Goal: Task Accomplishment & Management: Use online tool/utility

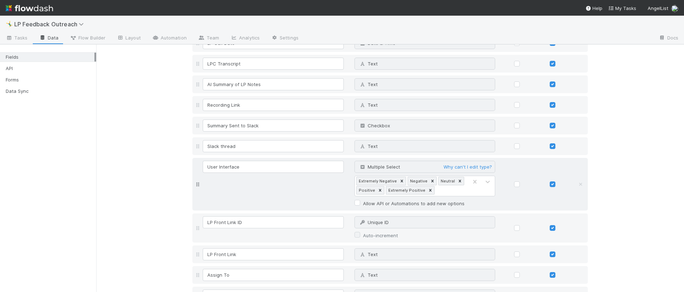
scroll to position [359, 0]
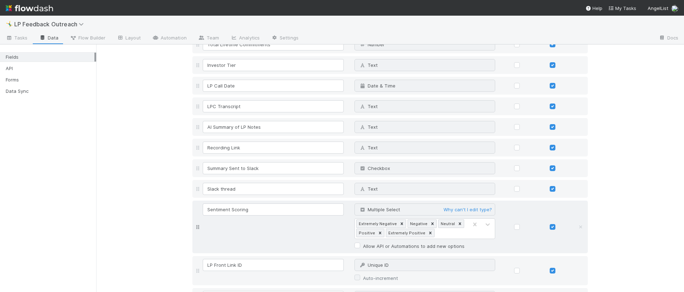
scroll to position [284, 0]
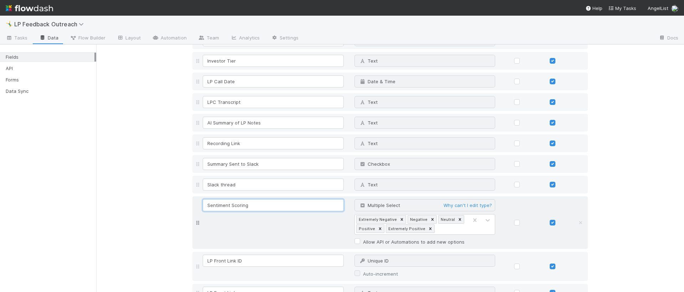
click at [275, 208] on input "Sentiment Scoring" at bounding box center [273, 205] width 141 height 12
click at [120, 219] on div "Fields Field Name Field Type Required Editable User ID Text Why can't I edit ty…" at bounding box center [389, 237] width 587 height 954
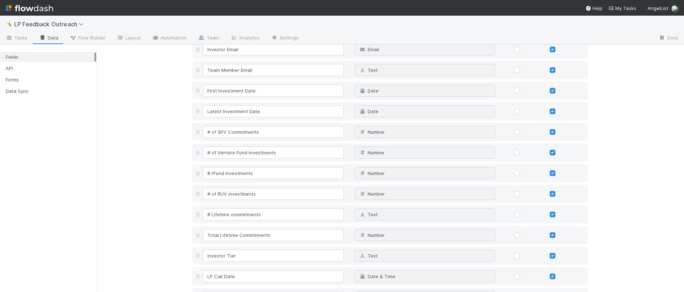
scroll to position [93, 0]
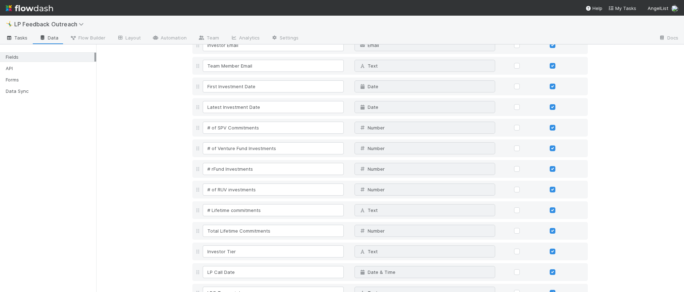
click at [19, 43] on link "Tasks" at bounding box center [16, 38] width 33 height 11
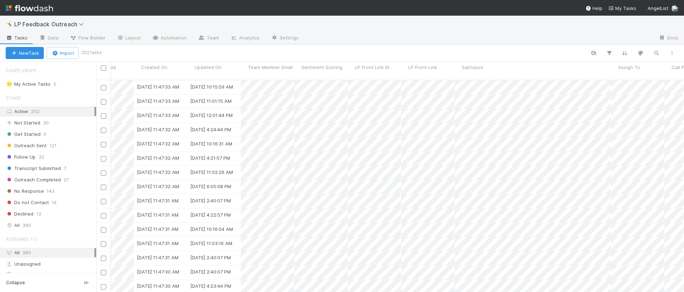
scroll to position [0, 1371]
click at [51, 37] on link "Data" at bounding box center [48, 38] width 31 height 11
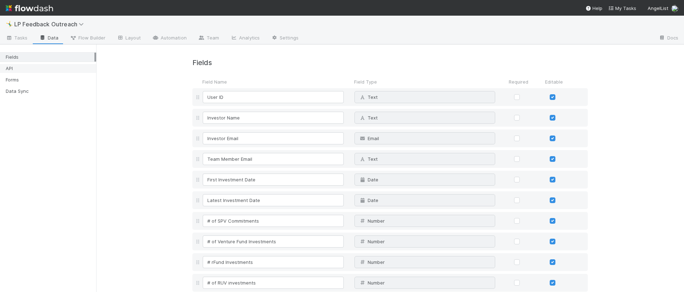
click at [13, 70] on div "API" at bounding box center [50, 68] width 89 height 9
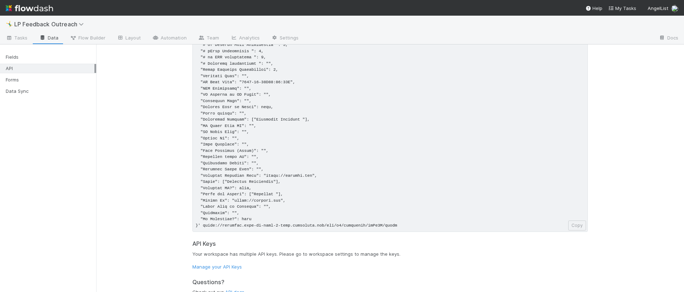
scroll to position [101, 0]
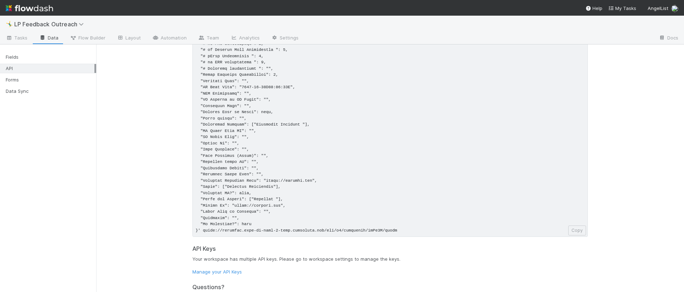
click at [226, 124] on pre at bounding box center [389, 115] width 395 height 243
copy pre ""Sentiment Scoring": ["Extremely Negative "],"
click at [299, 125] on pre at bounding box center [389, 115] width 395 height 243
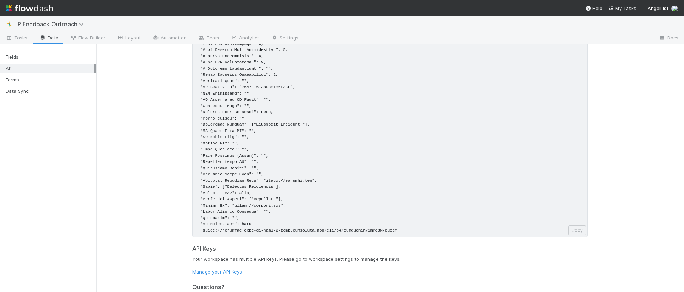
click at [303, 125] on pre at bounding box center [389, 115] width 395 height 243
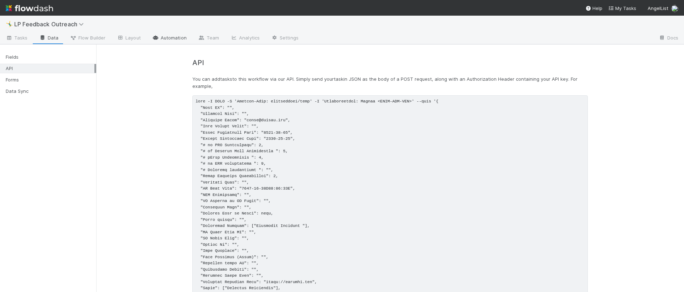
scroll to position [4, 0]
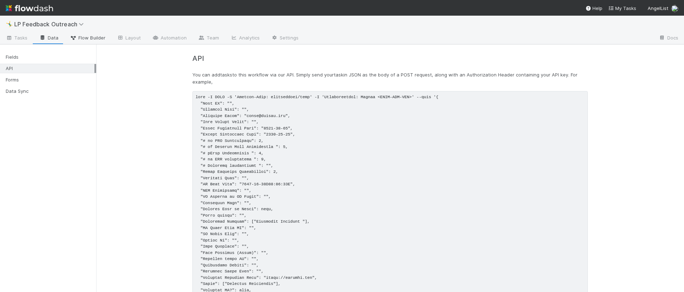
click at [83, 39] on span "Flow Builder" at bounding box center [88, 37] width 36 height 7
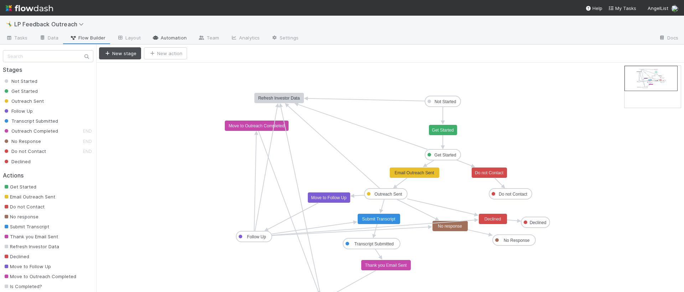
click at [167, 35] on link "Automation" at bounding box center [169, 38] width 46 height 11
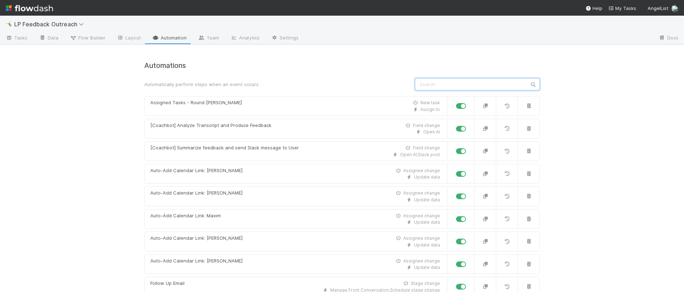
click at [434, 84] on input "text" at bounding box center [477, 84] width 125 height 12
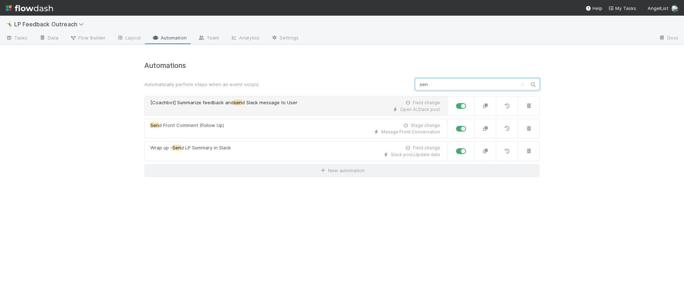
type input "sen"
click at [257, 102] on span "d Slack message to User" at bounding box center [270, 103] width 56 height 6
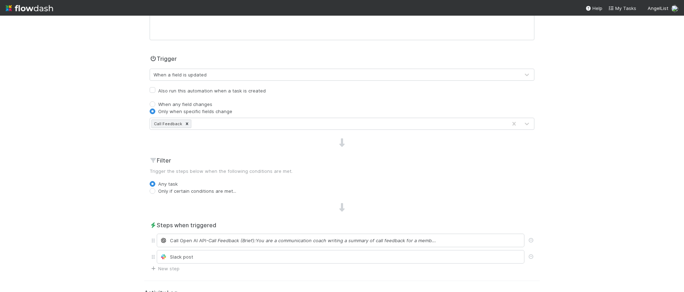
scroll to position [138, 0]
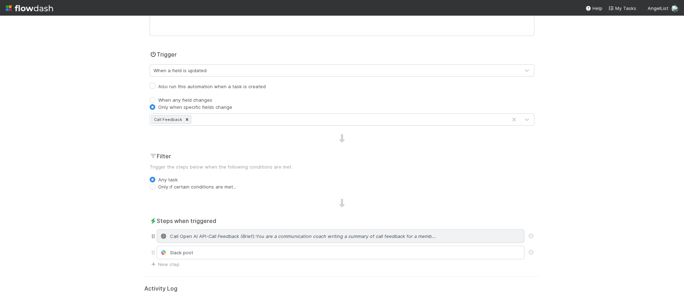
click at [246, 234] on span "- Call Feedback (Brief):You are a communication coach writing a summary of call…" at bounding box center [321, 236] width 230 height 7
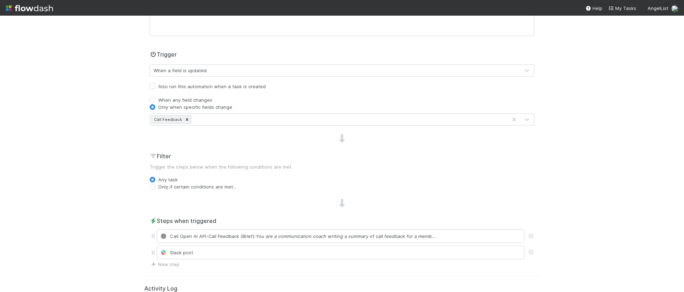
scroll to position [0, 0]
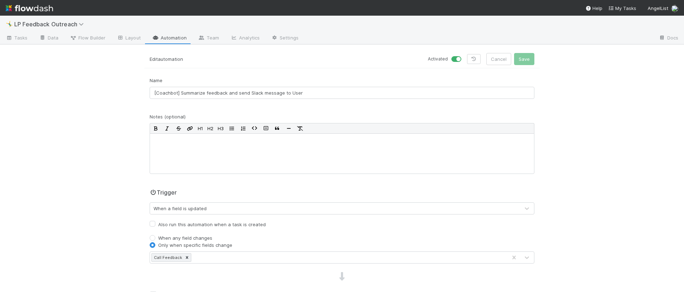
click at [164, 36] on link "Automation" at bounding box center [169, 38] width 46 height 11
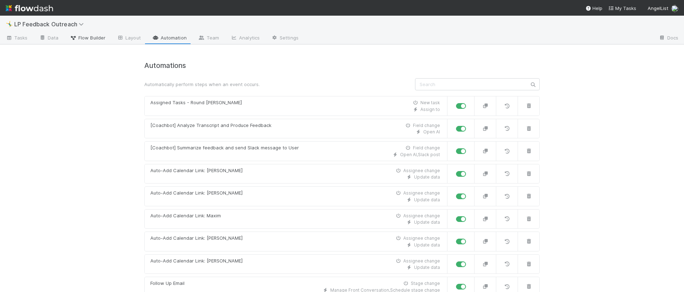
click at [90, 41] on link "Flow Builder" at bounding box center [87, 38] width 47 height 11
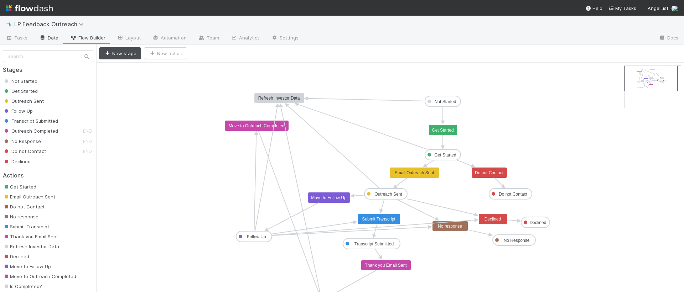
click at [42, 42] on link "Data" at bounding box center [48, 38] width 31 height 11
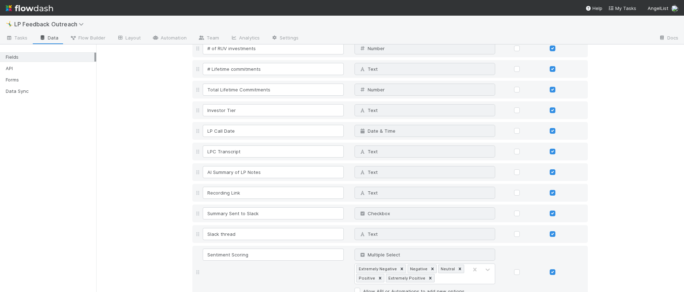
scroll to position [359, 0]
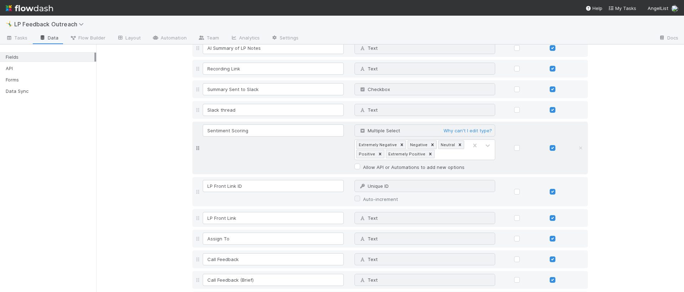
click at [370, 144] on div "Extremely Negative" at bounding box center [376, 145] width 41 height 8
click at [450, 131] on link "Why can't I edit type?" at bounding box center [467, 131] width 48 height 6
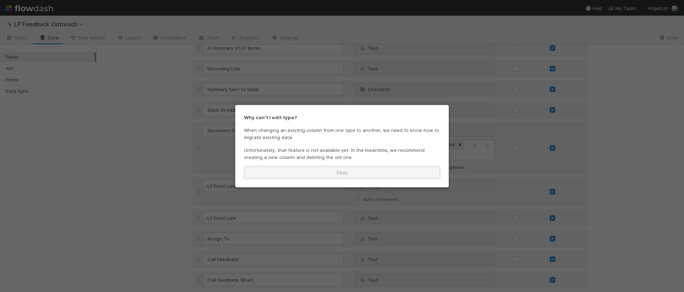
click at [383, 167] on button "Okay" at bounding box center [342, 173] width 196 height 12
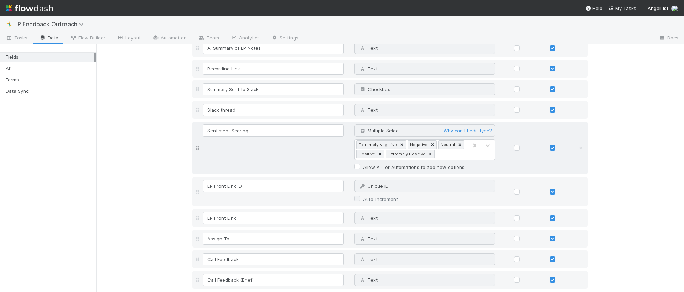
click at [384, 146] on div "Extremely Negative" at bounding box center [376, 145] width 41 height 8
click at [485, 147] on icon at bounding box center [487, 146] width 4 height 2
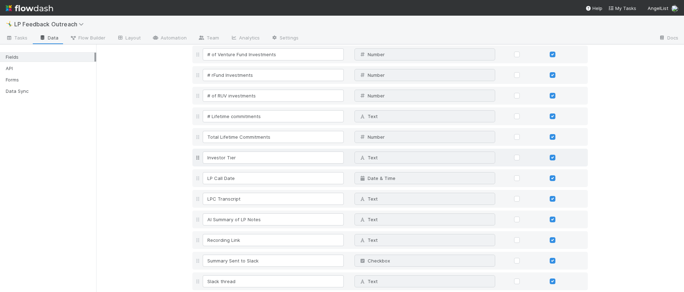
scroll to position [380, 0]
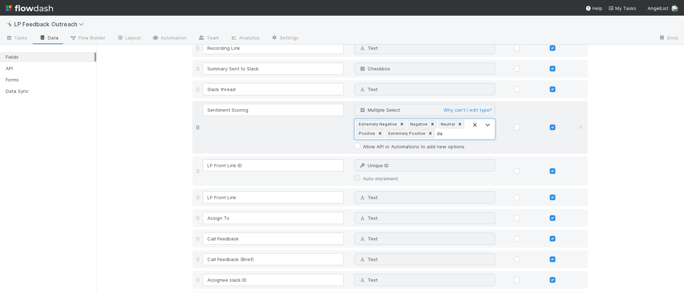
type input "d"
click at [363, 126] on div "Extremely Negative" at bounding box center [376, 124] width 41 height 8
click at [31, 64] on div "API" at bounding box center [48, 69] width 96 height 10
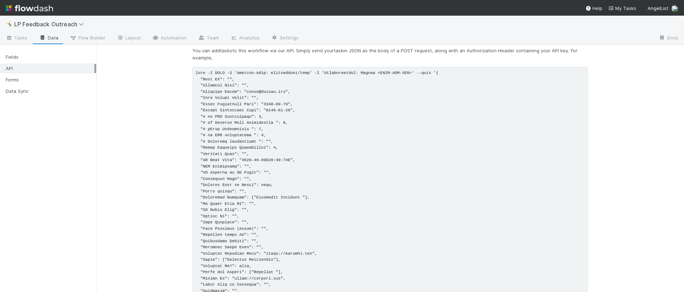
scroll to position [59, 0]
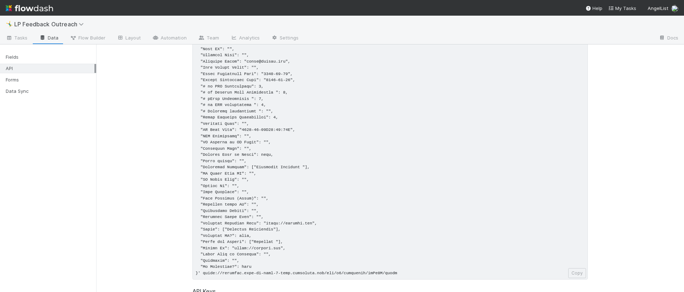
click at [301, 168] on pre at bounding box center [389, 158] width 395 height 243
click at [314, 164] on pre at bounding box center [389, 158] width 395 height 243
click at [301, 168] on pre at bounding box center [389, 158] width 395 height 243
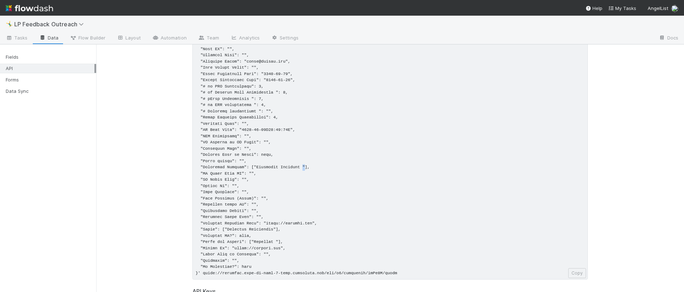
click at [301, 168] on pre at bounding box center [389, 158] width 395 height 243
click at [301, 167] on pre at bounding box center [389, 158] width 395 height 243
click at [298, 168] on pre at bounding box center [389, 158] width 395 height 243
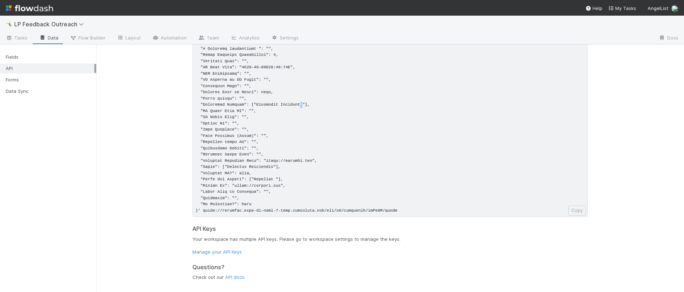
scroll to position [0, 0]
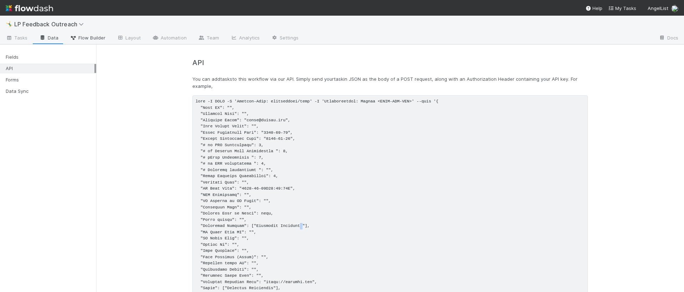
click at [95, 38] on span "Flow Builder" at bounding box center [88, 37] width 36 height 7
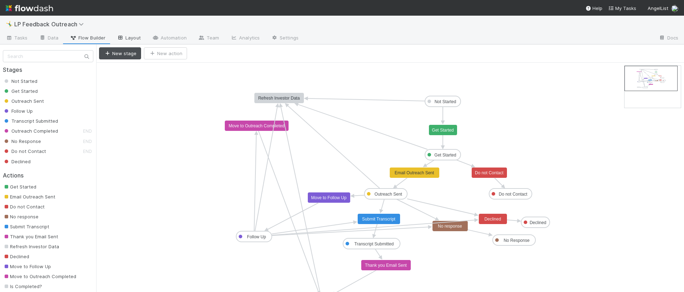
click at [117, 40] on icon at bounding box center [120, 38] width 7 height 4
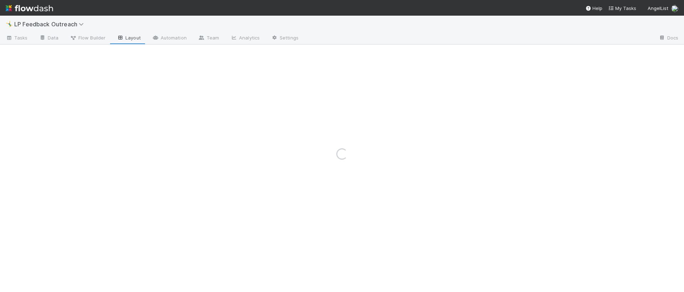
click at [152, 38] on icon at bounding box center [155, 38] width 7 height 4
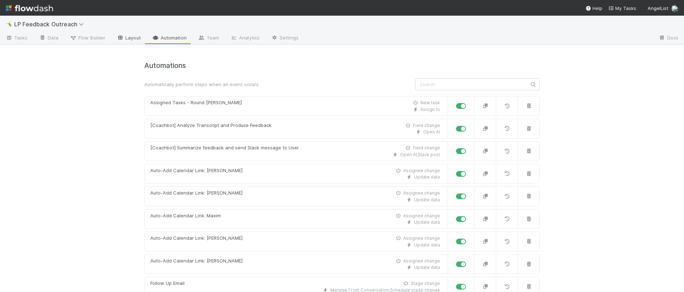
click at [124, 36] on link "Layout" at bounding box center [128, 38] width 35 height 11
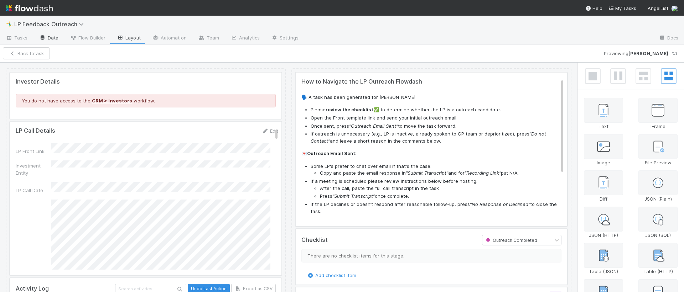
click at [43, 39] on icon at bounding box center [42, 38] width 7 height 4
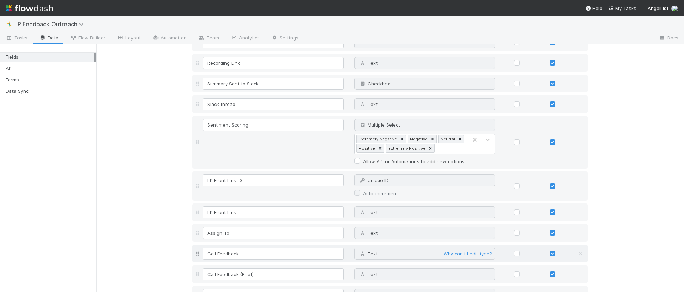
scroll to position [584, 0]
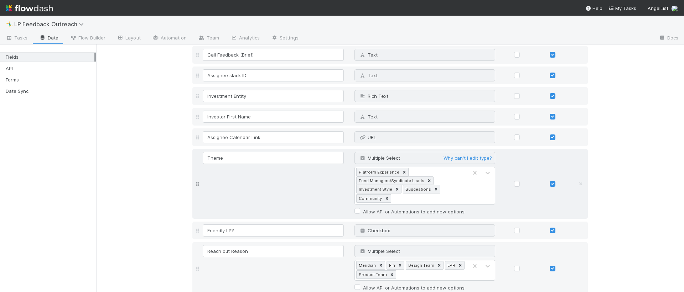
click at [373, 172] on div "Platform Experience" at bounding box center [378, 172] width 44 height 8
click at [372, 172] on div "Platform Experience" at bounding box center [378, 172] width 44 height 8
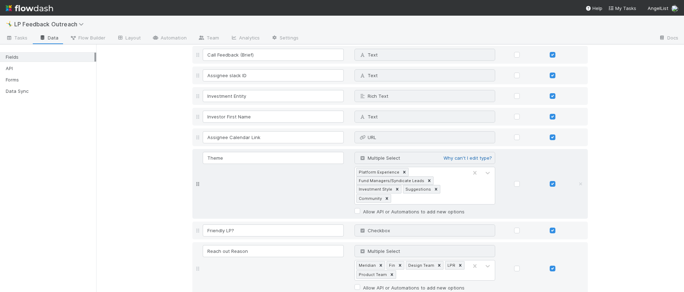
click at [450, 158] on link "Why can't I edit type?" at bounding box center [467, 158] width 48 height 6
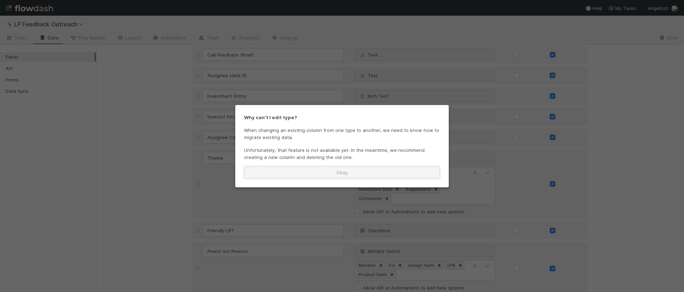
click at [421, 176] on button "Okay" at bounding box center [342, 173] width 196 height 12
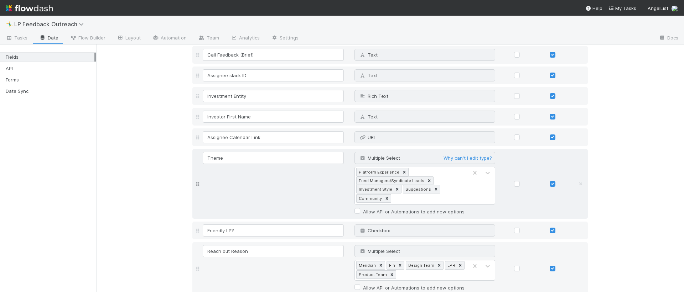
click at [374, 181] on div "Fund Managers/Syndicate Leads" at bounding box center [390, 181] width 69 height 8
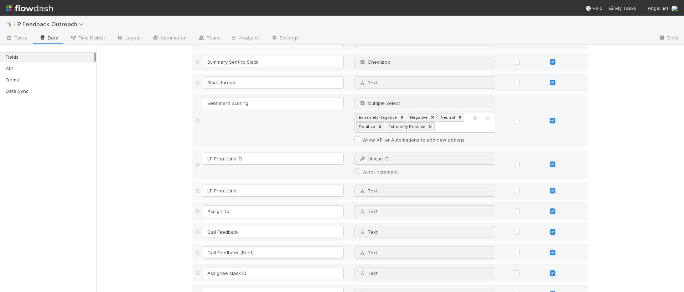
scroll to position [350, 0]
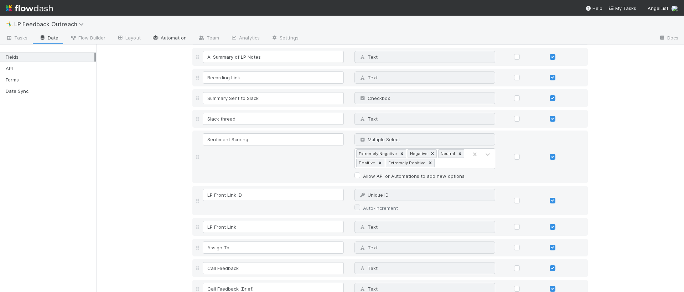
click at [165, 39] on link "Automation" at bounding box center [169, 38] width 46 height 11
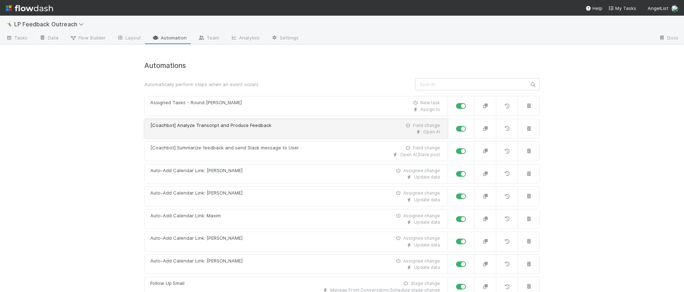
click at [322, 131] on div "Open AI" at bounding box center [294, 132] width 289 height 6
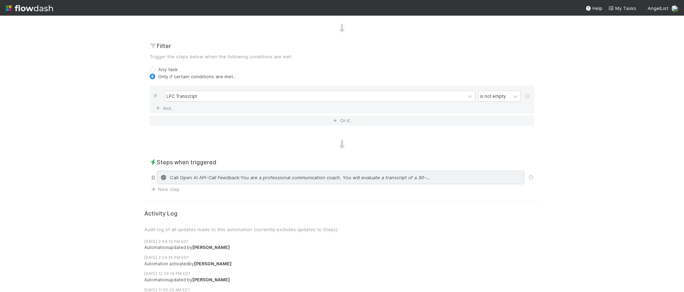
scroll to position [276, 0]
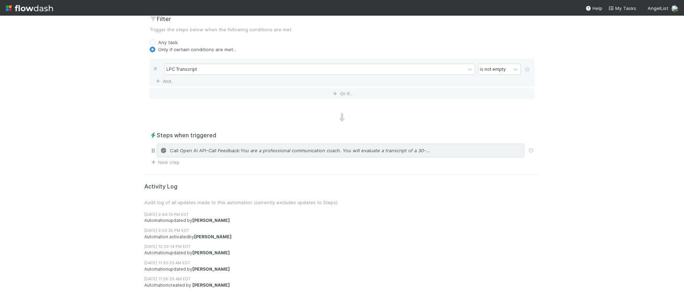
click at [245, 153] on span "- Call Feedback:You are a professional communication coach. You will evaluate a…" at bounding box center [318, 150] width 224 height 7
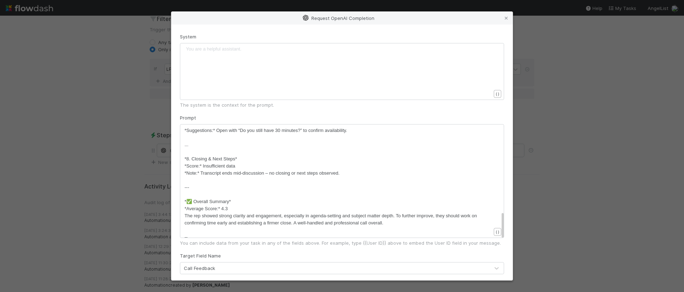
scroll to position [45, 0]
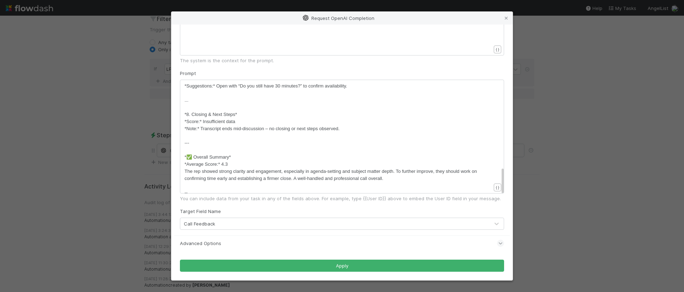
click at [56, 90] on div "Request OpenAI Completion System You are a helpful assistant. xxxxxxxxxx ​ { } …" at bounding box center [342, 146] width 684 height 292
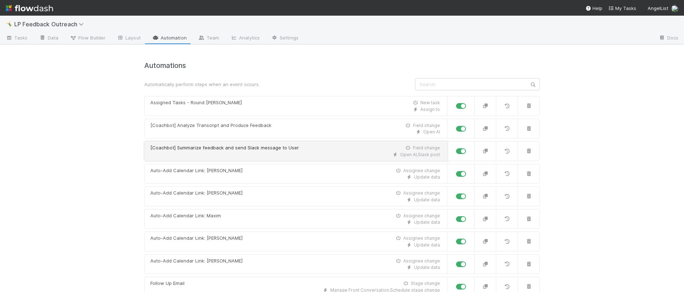
click at [284, 157] on div "Open AI , Slack post" at bounding box center [294, 155] width 289 height 6
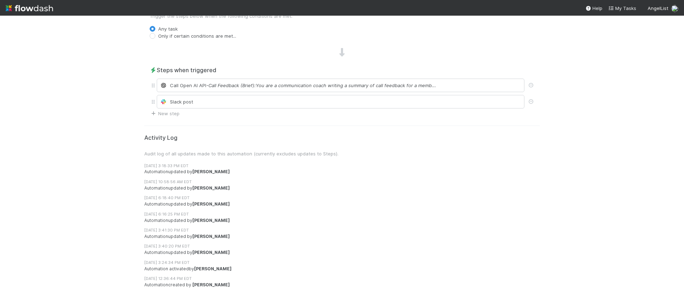
scroll to position [281, 0]
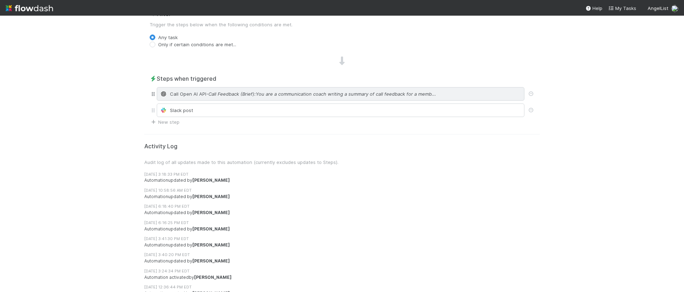
click at [200, 95] on span "Call Open AI API" at bounding box center [188, 93] width 36 height 7
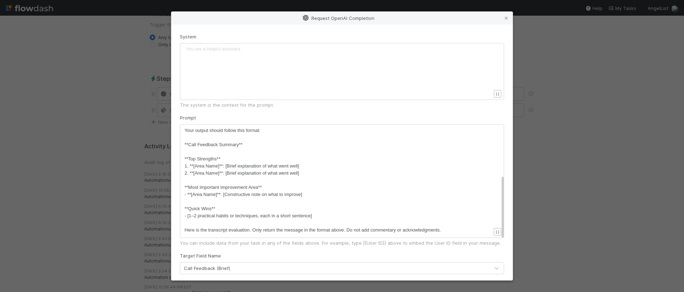
scroll to position [45, 0]
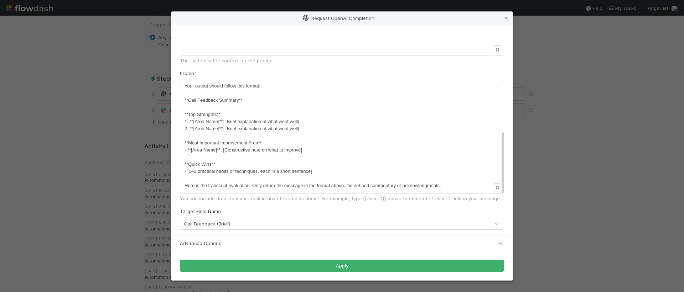
click at [46, 108] on div "Request OpenAI Completion System You are a helpful assistant. xxxxxxxxxx ​ { } …" at bounding box center [342, 146] width 684 height 292
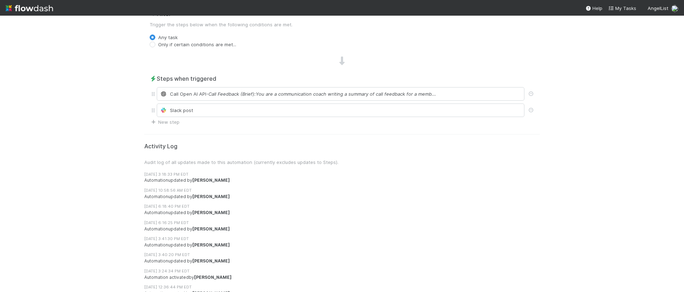
scroll to position [289, 0]
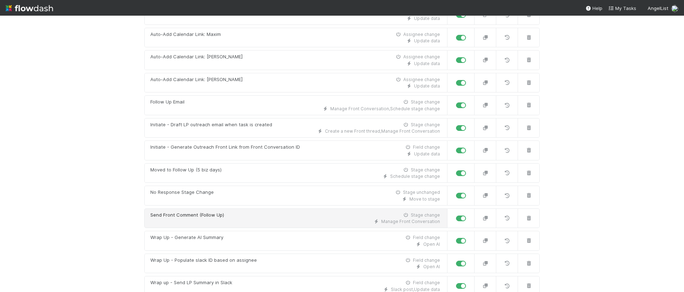
scroll to position [186, 0]
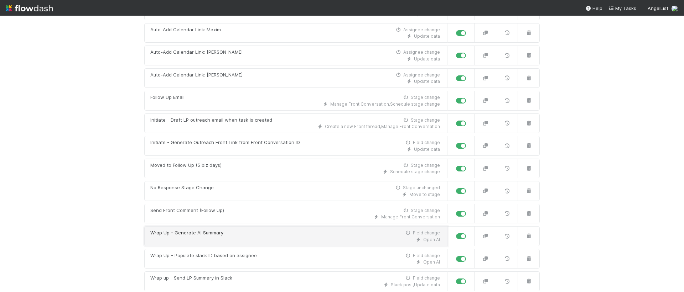
click at [279, 229] on link "Wrap Up - Generate AI Summary Field change Open AI" at bounding box center [295, 236] width 303 height 20
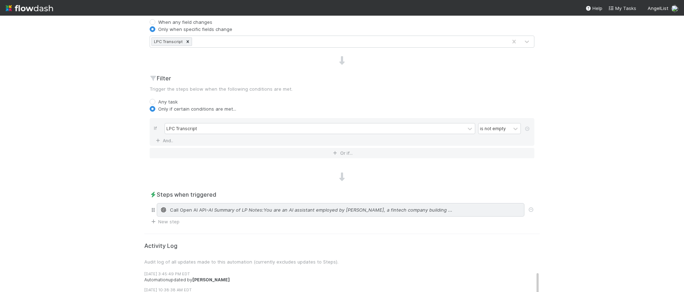
scroll to position [212, 0]
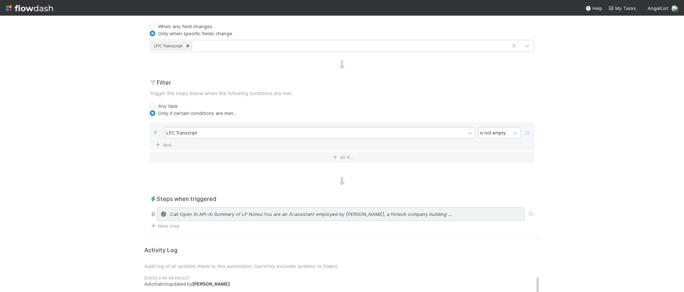
click at [274, 214] on span "- AI Summary of LP Notes:You are an AI assistant employed by AngelList, a finte…" at bounding box center [329, 214] width 246 height 7
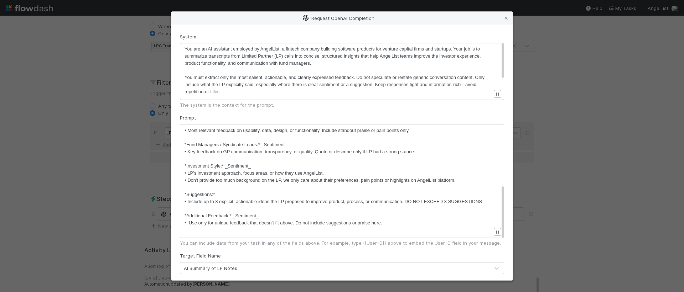
scroll to position [45, 0]
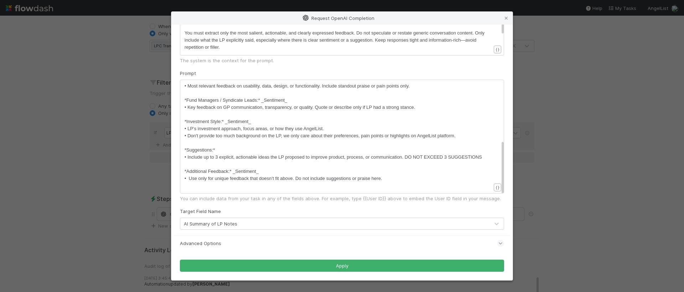
click at [87, 172] on div "Request OpenAI Completion System xxxxxxxxxx You are an AI assistant employed by…" at bounding box center [342, 146] width 684 height 292
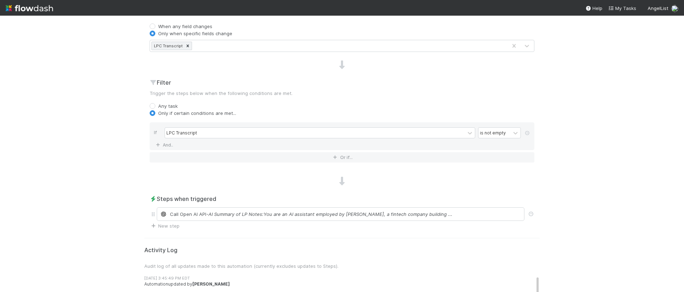
scroll to position [298, 0]
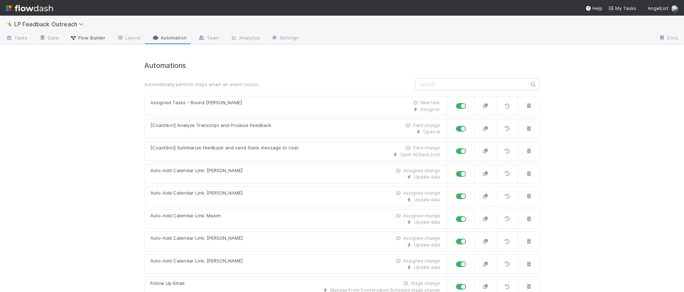
click at [103, 37] on span "Flow Builder" at bounding box center [88, 37] width 36 height 7
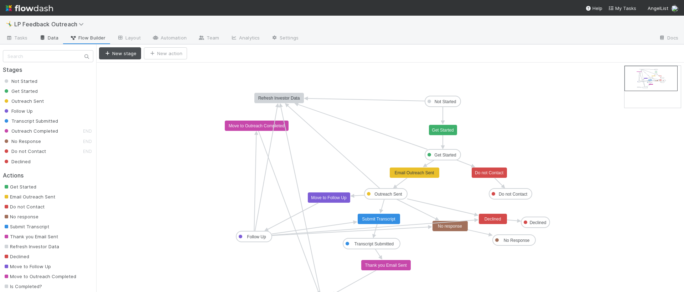
click at [47, 37] on link "Data" at bounding box center [48, 38] width 31 height 11
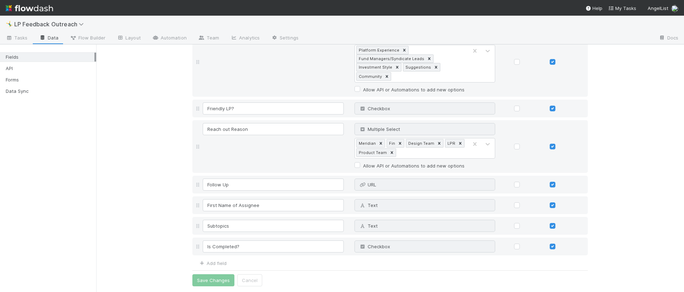
scroll to position [702, 0]
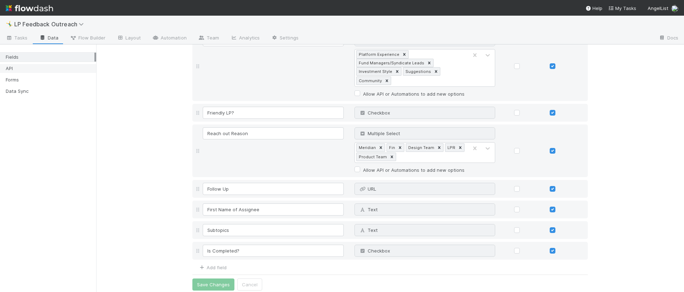
click at [40, 67] on div "API" at bounding box center [50, 68] width 89 height 9
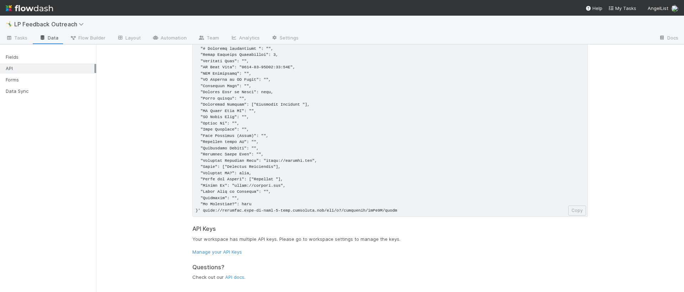
scroll to position [117, 0]
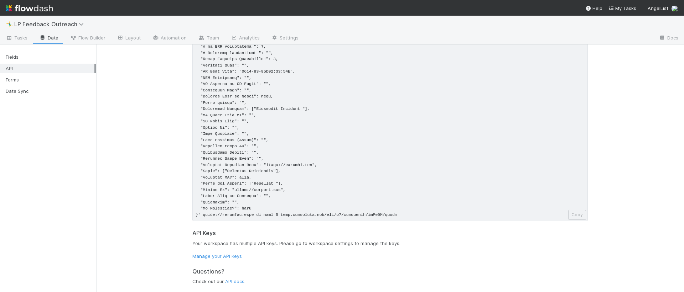
click at [301, 109] on pre at bounding box center [389, 99] width 395 height 243
click at [297, 110] on pre at bounding box center [389, 99] width 395 height 243
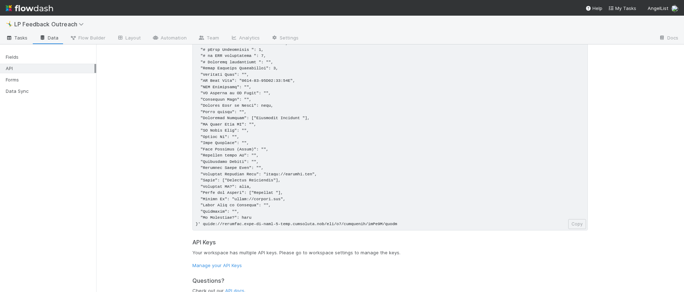
click at [30, 40] on link "Tasks" at bounding box center [16, 38] width 33 height 11
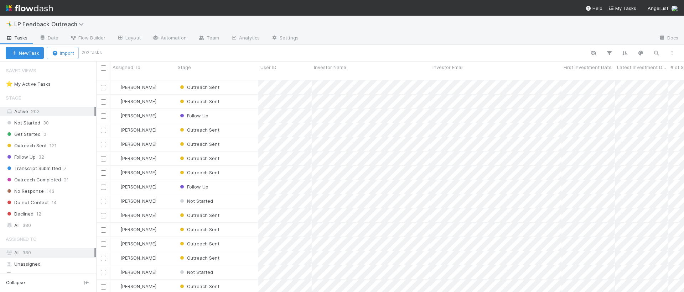
scroll to position [213, 582]
click at [654, 55] on icon "button" at bounding box center [655, 53] width 7 height 6
click at [596, 55] on icon "button" at bounding box center [593, 53] width 7 height 6
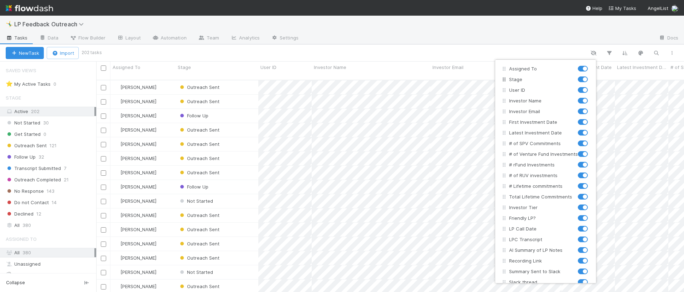
click at [590, 76] on label at bounding box center [590, 76] width 0 height 0
click at [583, 79] on input "checkbox" at bounding box center [581, 79] width 6 height 6
checkbox input "false"
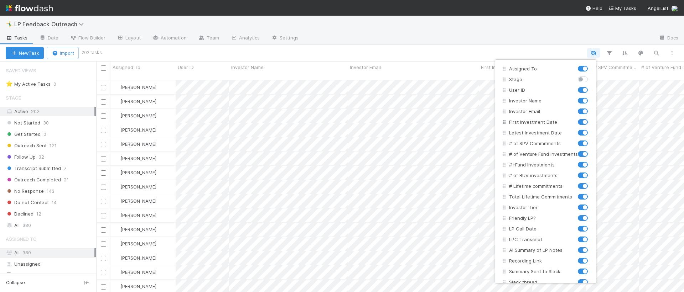
click at [590, 119] on label at bounding box center [590, 119] width 0 height 0
click at [578, 122] on input "checkbox" at bounding box center [581, 122] width 6 height 6
checkbox input "false"
click at [590, 129] on label at bounding box center [590, 129] width 0 height 0
click at [582, 133] on input "checkbox" at bounding box center [581, 132] width 6 height 6
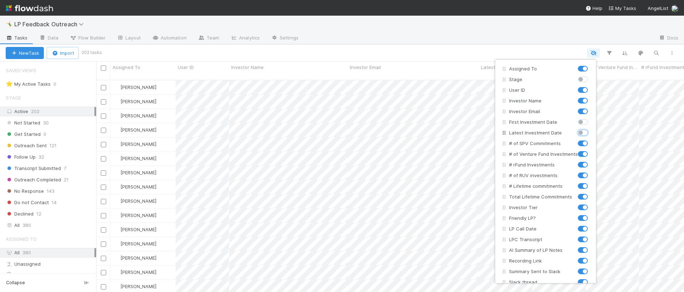
checkbox input "false"
drag, startPoint x: 582, startPoint y: 140, endPoint x: 584, endPoint y: 146, distance: 5.6
click at [590, 140] on label at bounding box center [590, 140] width 0 height 0
click at [582, 141] on input "checkbox" at bounding box center [581, 143] width 6 height 6
checkbox input "false"
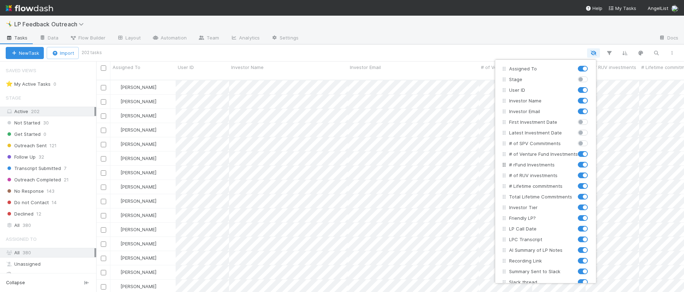
click at [590, 151] on label at bounding box center [590, 151] width 0 height 0
click at [583, 153] on input "checkbox" at bounding box center [581, 154] width 6 height 6
checkbox input "false"
click at [590, 161] on label at bounding box center [590, 161] width 0 height 0
click at [583, 166] on input "checkbox" at bounding box center [581, 164] width 6 height 6
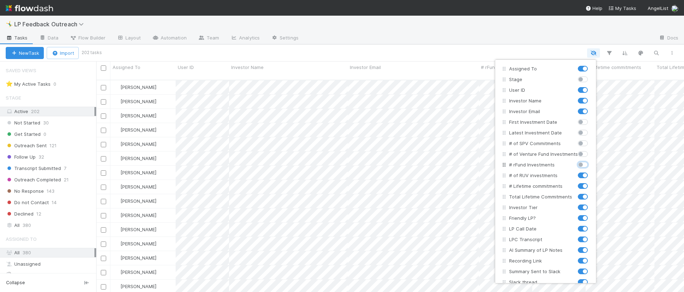
checkbox input "false"
click at [590, 172] on label at bounding box center [590, 172] width 0 height 0
click at [581, 175] on input "checkbox" at bounding box center [581, 175] width 6 height 6
checkbox input "false"
click at [590, 183] on label at bounding box center [590, 183] width 0 height 0
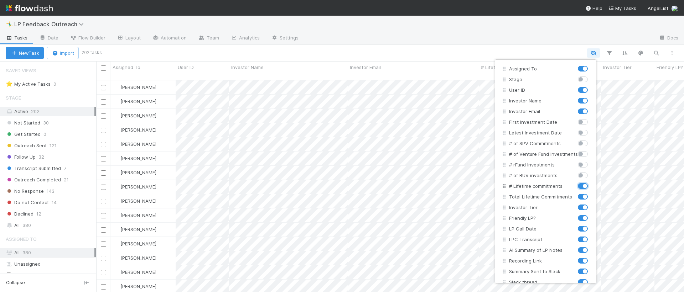
click at [582, 185] on input "checkbox" at bounding box center [581, 186] width 6 height 6
checkbox input "false"
click at [582, 194] on div at bounding box center [584, 196] width 13 height 7
click at [590, 193] on label at bounding box center [590, 193] width 0 height 0
click at [583, 198] on input "checkbox" at bounding box center [581, 196] width 6 height 6
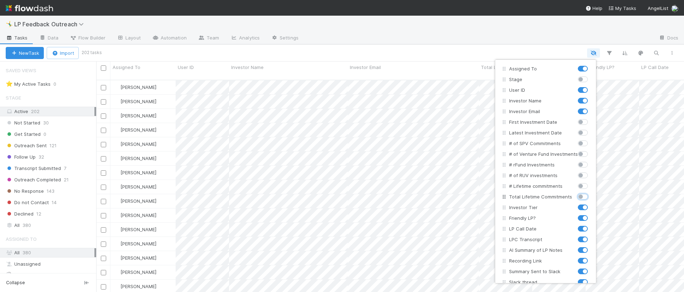
checkbox input "false"
click at [590, 204] on label at bounding box center [590, 204] width 0 height 0
click at [581, 209] on input "checkbox" at bounding box center [581, 207] width 6 height 6
checkbox input "false"
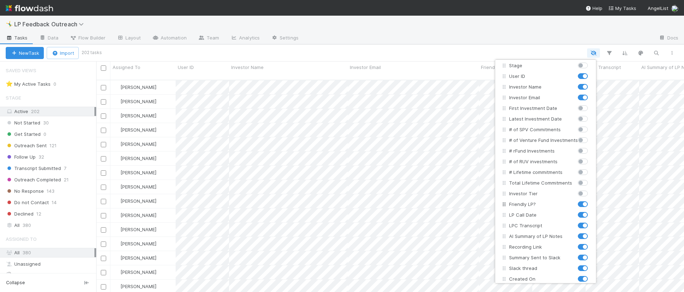
click at [590, 201] on label at bounding box center [590, 201] width 0 height 0
click at [580, 204] on input "checkbox" at bounding box center [581, 204] width 6 height 6
checkbox input "false"
click at [590, 211] on label at bounding box center [590, 211] width 0 height 0
click at [580, 215] on input "checkbox" at bounding box center [581, 214] width 6 height 6
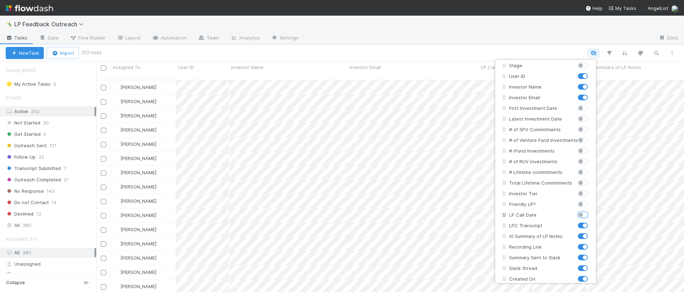
checkbox input "false"
click at [590, 222] on label at bounding box center [590, 222] width 0 height 0
click at [580, 227] on input "checkbox" at bounding box center [581, 225] width 6 height 6
checkbox input "false"
click at [590, 233] on label at bounding box center [590, 233] width 0 height 0
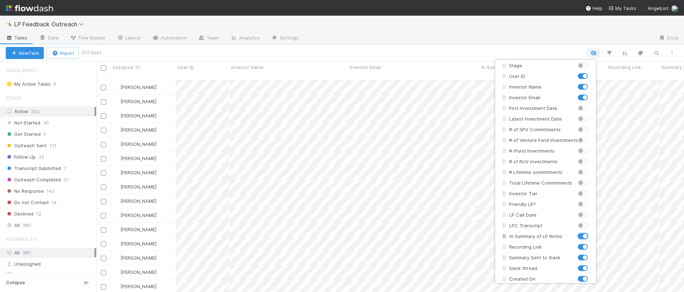
click at [580, 237] on input "checkbox" at bounding box center [581, 236] width 6 height 6
checkbox input "false"
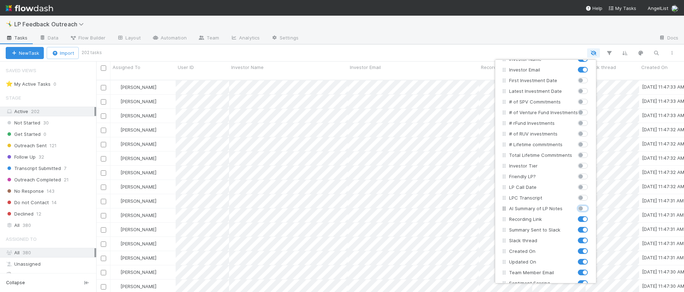
scroll to position [70, 0]
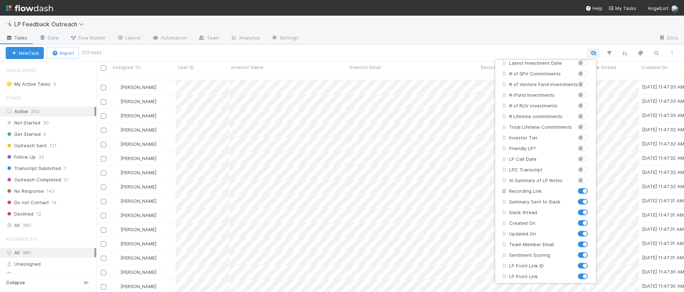
click at [590, 188] on label at bounding box center [590, 188] width 0 height 0
click at [582, 192] on input "checkbox" at bounding box center [581, 191] width 6 height 6
checkbox input "false"
click at [590, 198] on label at bounding box center [590, 198] width 0 height 0
click at [581, 200] on input "checkbox" at bounding box center [581, 201] width 6 height 6
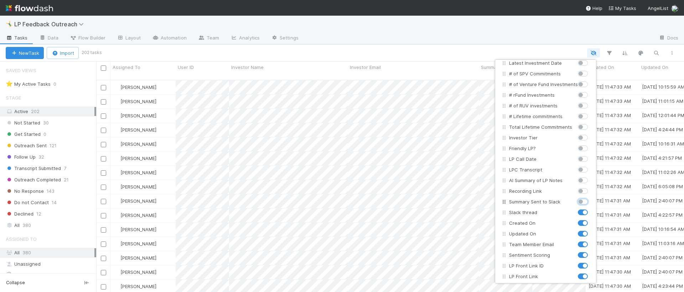
checkbox input "false"
click at [590, 209] on label at bounding box center [590, 209] width 0 height 0
click at [581, 211] on input "checkbox" at bounding box center [581, 212] width 6 height 6
checkbox input "false"
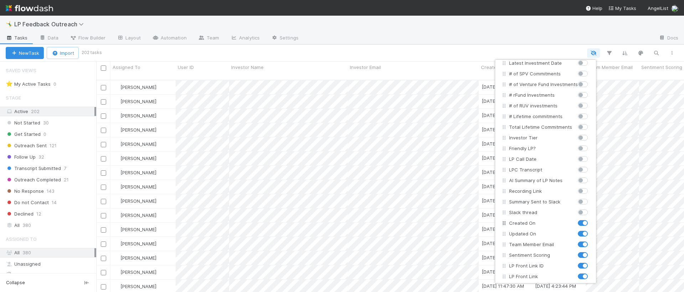
click at [590, 220] on label at bounding box center [590, 220] width 0 height 0
click at [580, 226] on On "checkbox" at bounding box center [581, 223] width 6 height 6
checkbox On "false"
click at [590, 230] on label at bounding box center [590, 230] width 0 height 0
click at [580, 236] on On "checkbox" at bounding box center [581, 233] width 6 height 6
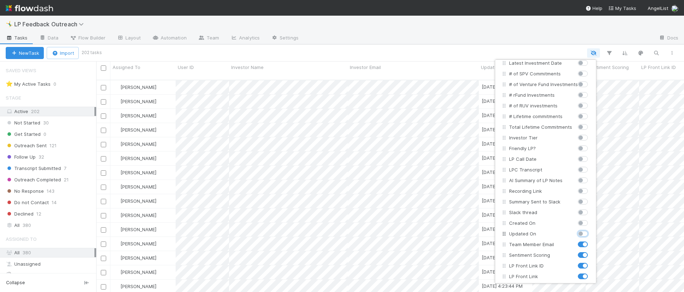
checkbox On "false"
click at [590, 241] on label at bounding box center [590, 241] width 0 height 0
click at [580, 245] on input "checkbox" at bounding box center [581, 244] width 6 height 6
checkbox input "false"
click at [590, 252] on label at bounding box center [590, 252] width 0 height 0
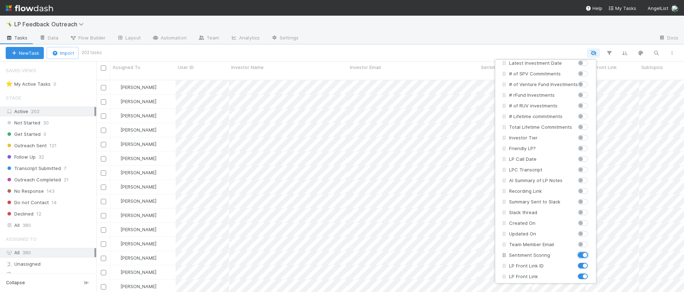
click at [580, 254] on input "checkbox" at bounding box center [581, 255] width 6 height 6
click at [590, 252] on label at bounding box center [590, 252] width 0 height 0
click at [580, 254] on input "checkbox" at bounding box center [581, 255] width 6 height 6
checkbox input "true"
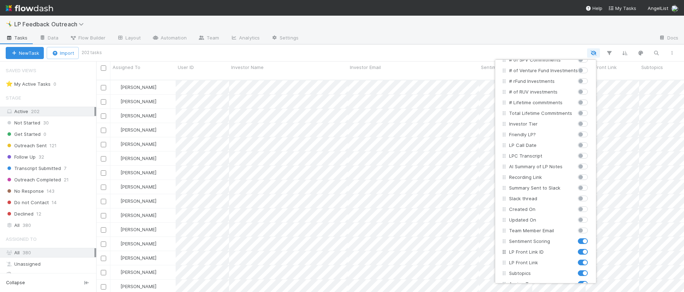
click at [590, 249] on label at bounding box center [590, 249] width 0 height 0
click at [581, 254] on input "checkbox" at bounding box center [581, 252] width 6 height 6
checkbox input "false"
click at [590, 259] on label at bounding box center [590, 259] width 0 height 0
click at [580, 260] on input "checkbox" at bounding box center [581, 262] width 6 height 6
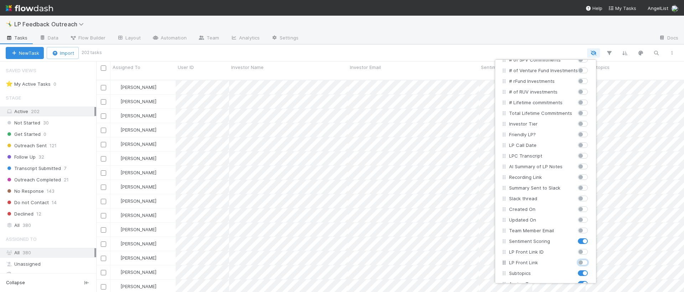
checkbox input "false"
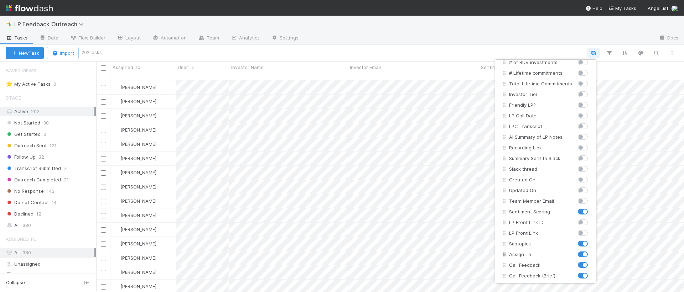
click at [590, 251] on label at bounding box center [590, 251] width 0 height 0
click at [581, 253] on input "checkbox" at bounding box center [581, 254] width 6 height 6
checkbox input "false"
click at [590, 262] on label at bounding box center [590, 262] width 0 height 0
click at [580, 265] on input "checkbox" at bounding box center [581, 265] width 6 height 6
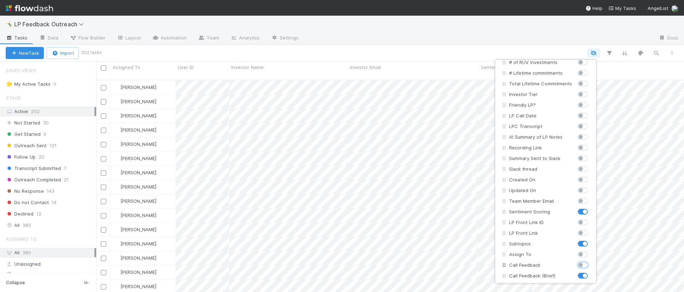
checkbox input "false"
click at [590, 272] on label at bounding box center [590, 272] width 0 height 0
click at [581, 273] on input "checkbox" at bounding box center [581, 275] width 6 height 6
checkbox input "false"
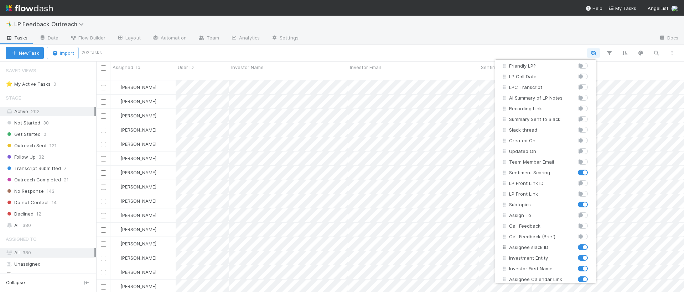
click at [590, 244] on label at bounding box center [590, 244] width 0 height 0
click at [581, 250] on input "checkbox" at bounding box center [581, 247] width 6 height 6
checkbox input "false"
click at [590, 255] on label at bounding box center [590, 255] width 0 height 0
click at [581, 258] on input "checkbox" at bounding box center [581, 258] width 6 height 6
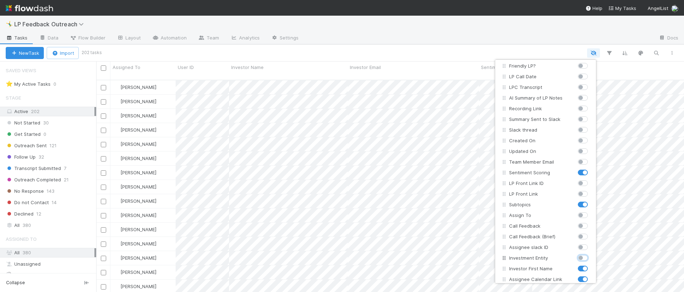
checkbox input "false"
click at [590, 265] on label at bounding box center [590, 265] width 0 height 0
click at [581, 266] on input "checkbox" at bounding box center [581, 268] width 6 height 6
checkbox input "false"
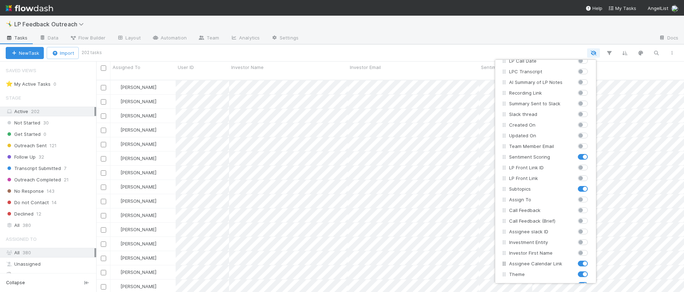
click at [590, 260] on label at bounding box center [590, 260] width 0 height 0
click at [583, 262] on input "checkbox" at bounding box center [581, 263] width 6 height 6
checkbox input "false"
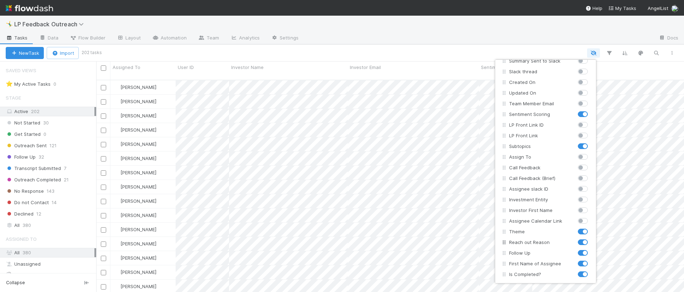
click at [590, 239] on label at bounding box center [590, 239] width 0 height 0
click at [580, 243] on input "checkbox" at bounding box center [581, 242] width 6 height 6
checkbox input "false"
click at [590, 250] on label at bounding box center [590, 250] width 0 height 0
click at [582, 253] on input "checkbox" at bounding box center [581, 253] width 6 height 6
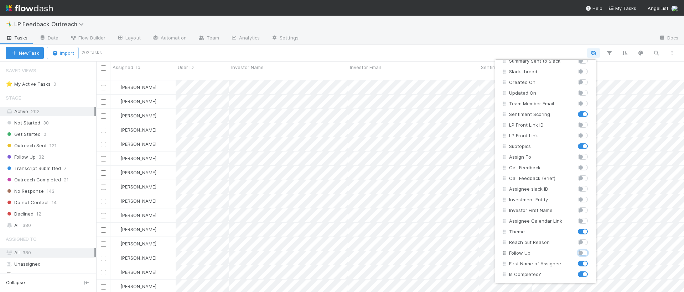
checkbox input "false"
click at [590, 260] on label at bounding box center [590, 260] width 0 height 0
click at [582, 266] on input "checkbox" at bounding box center [581, 263] width 6 height 6
checkbox input "false"
click at [580, 277] on div at bounding box center [584, 274] width 13 height 7
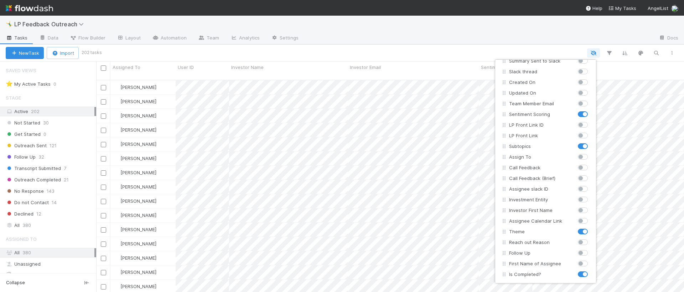
click at [631, 163] on div "Assigned To Stage User ID Investor Name Investor Email First Investment Date La…" at bounding box center [342, 146] width 684 height 292
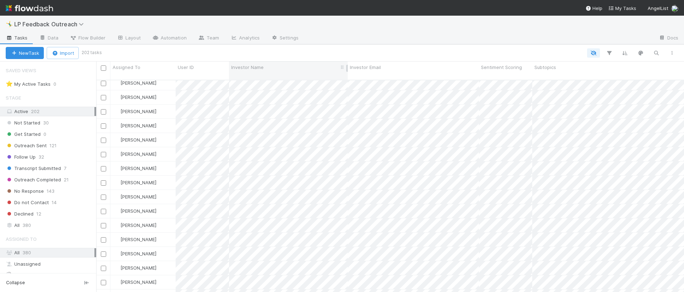
scroll to position [0, 0]
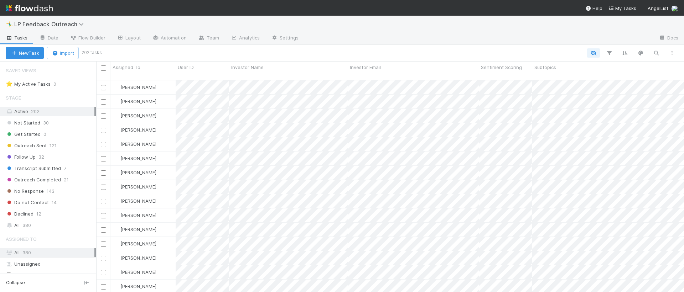
click at [46, 220] on div "Stage Active 202 Not Started 30 Get Started 0 Outreach Sent 121 Follow Up 32 Tr…" at bounding box center [48, 161] width 96 height 140
click at [46, 221] on div "All 380" at bounding box center [48, 226] width 96 height 10
click at [59, 36] on link "Data" at bounding box center [48, 38] width 31 height 11
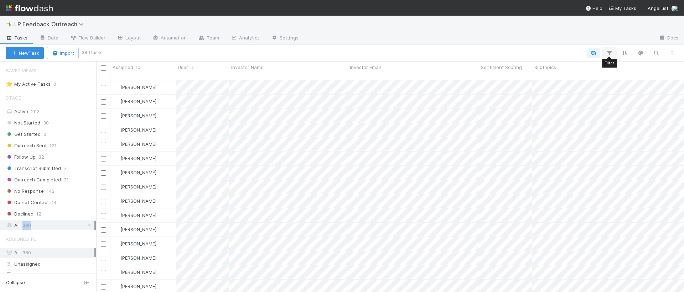
click at [611, 53] on icon "button" at bounding box center [608, 53] width 7 height 6
click at [568, 75] on button "Add Filter" at bounding box center [500, 74] width 214 height 10
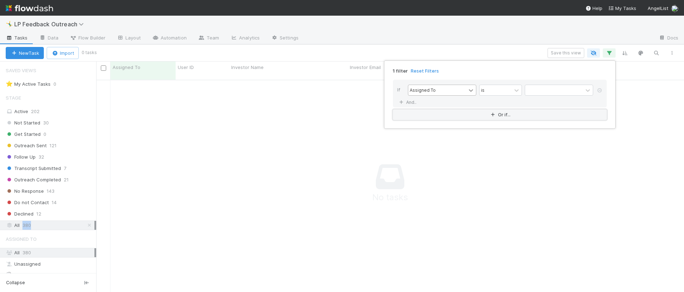
scroll to position [207, 582]
click at [470, 88] on icon at bounding box center [470, 90] width 7 height 7
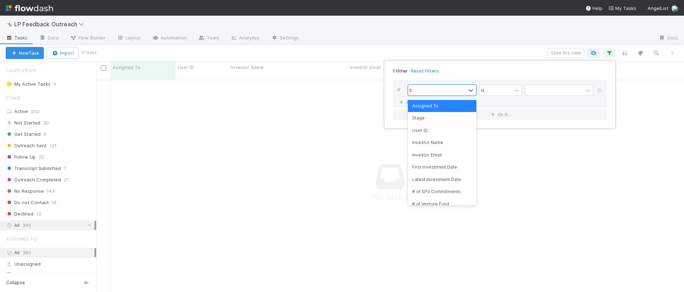
type input "Se"
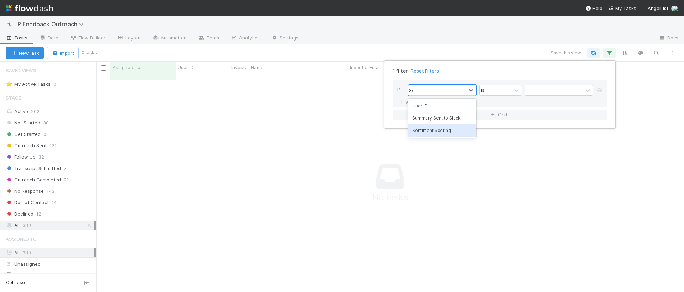
click at [455, 132] on div "Sentiment Scoring" at bounding box center [442, 131] width 68 height 12
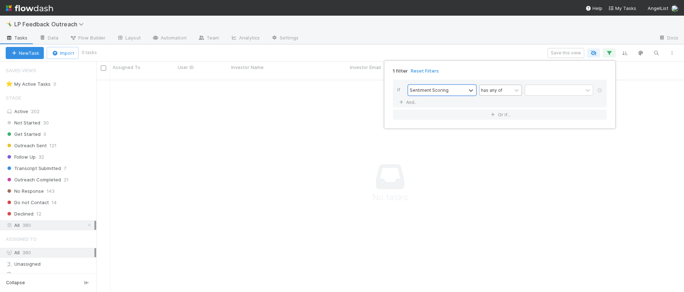
click at [484, 93] on div "has any of" at bounding box center [491, 90] width 21 height 6
click at [508, 171] on div "is not empty" at bounding box center [500, 167] width 43 height 12
click at [387, 54] on div "1 filter Reset Filters If Sentiment Scoring is not empty And.. Or if..." at bounding box center [342, 146] width 684 height 292
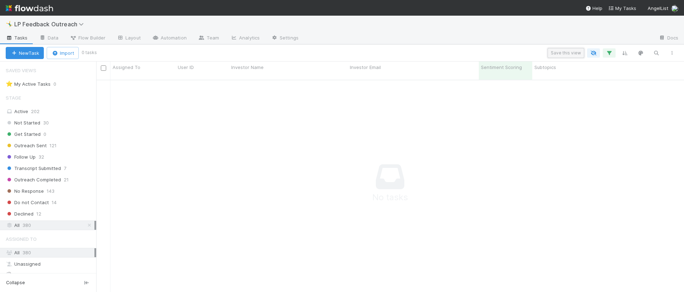
click at [557, 52] on button "Save this view" at bounding box center [565, 53] width 37 height 10
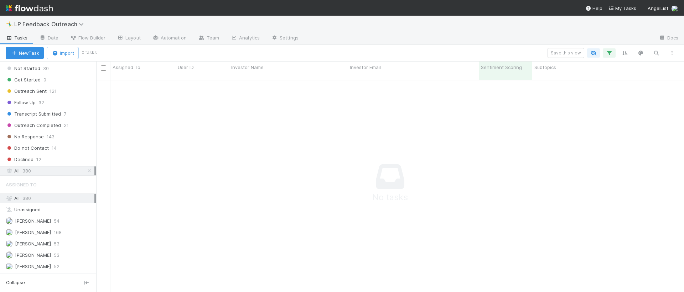
scroll to position [46, 0]
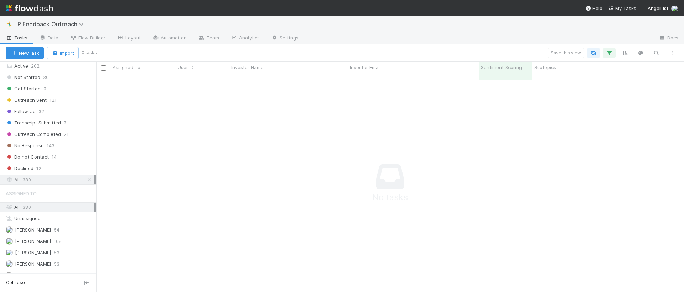
click at [68, 182] on div "All 380" at bounding box center [50, 180] width 89 height 9
click at [68, 205] on div "All 380" at bounding box center [50, 207] width 89 height 9
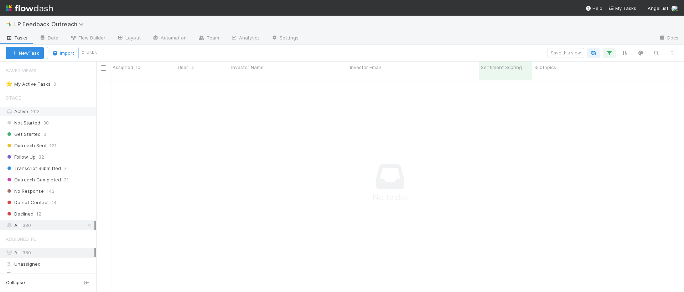
click at [72, 115] on div "Active 202" at bounding box center [50, 111] width 89 height 9
click at [48, 224] on div "All 380" at bounding box center [50, 225] width 89 height 9
click at [611, 48] on div "Save this view" at bounding box center [387, 53] width 584 height 10
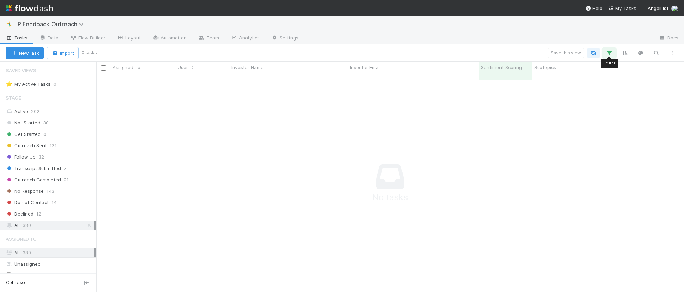
click at [611, 50] on icon "button" at bounding box center [608, 53] width 7 height 6
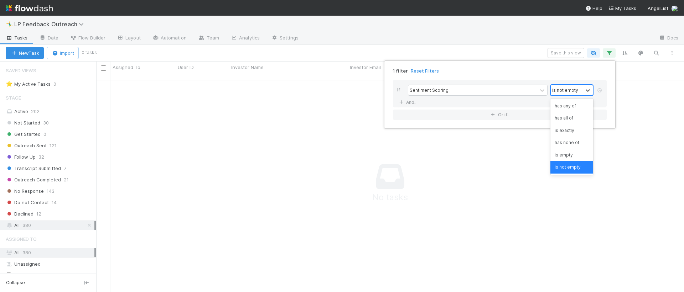
click at [568, 88] on div "is not empty" at bounding box center [565, 90] width 26 height 6
click at [569, 103] on div "has any of" at bounding box center [571, 106] width 43 height 12
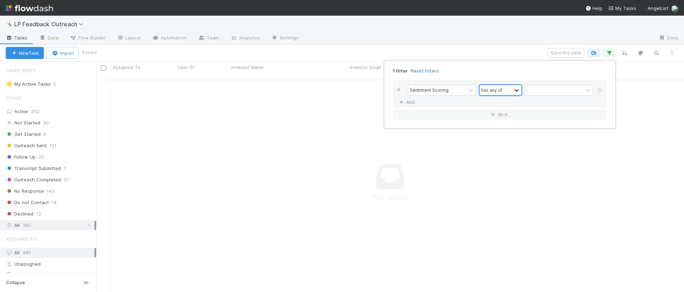
click at [514, 90] on icon at bounding box center [516, 90] width 7 height 7
click at [503, 161] on div "is empty" at bounding box center [500, 155] width 43 height 12
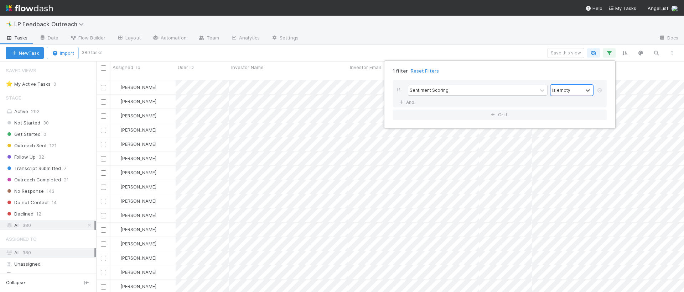
scroll to position [213, 582]
click at [574, 93] on div "is empty" at bounding box center [566, 90] width 32 height 10
click at [568, 163] on div "is not empty" at bounding box center [571, 167] width 43 height 12
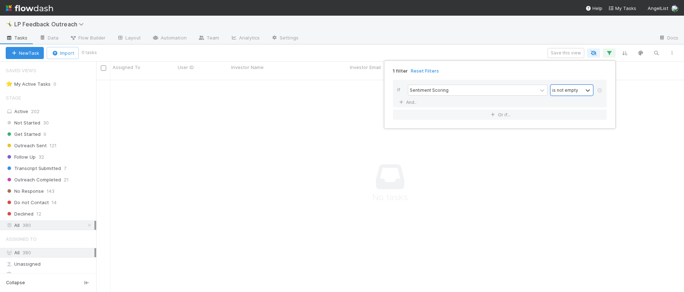
scroll to position [207, 582]
click at [560, 87] on div "is not empty" at bounding box center [565, 90] width 26 height 6
click at [579, 157] on div "is empty" at bounding box center [571, 155] width 43 height 12
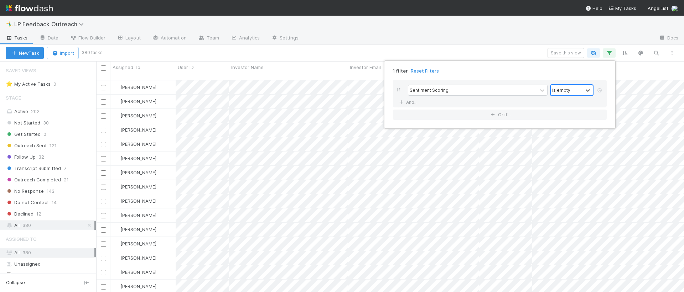
scroll to position [213, 582]
click at [462, 33] on div "1 filter Reset Filters If Sentiment Scoring is empty And.. Or if..." at bounding box center [342, 146] width 684 height 292
click at [498, 69] on span "Sentiment Scoring" at bounding box center [501, 67] width 41 height 7
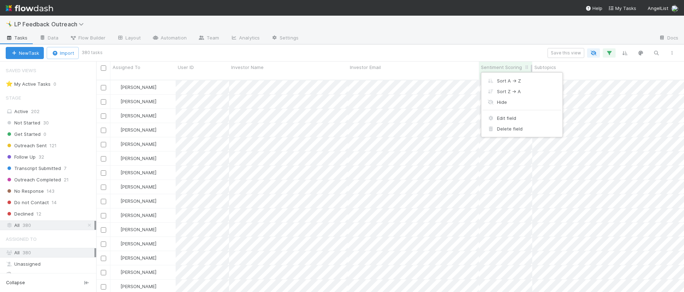
click at [498, 69] on div "Sort A → Z Sort Z → A Hide Edit field Delete field" at bounding box center [342, 146] width 684 height 292
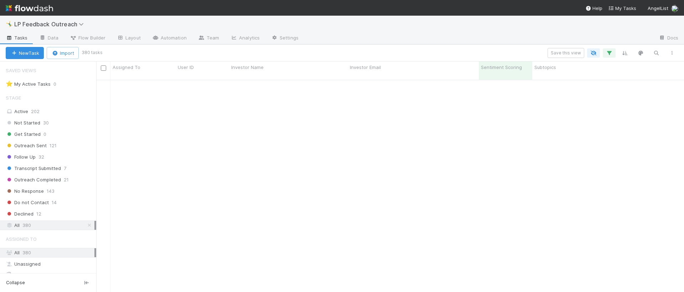
scroll to position [1924, 0]
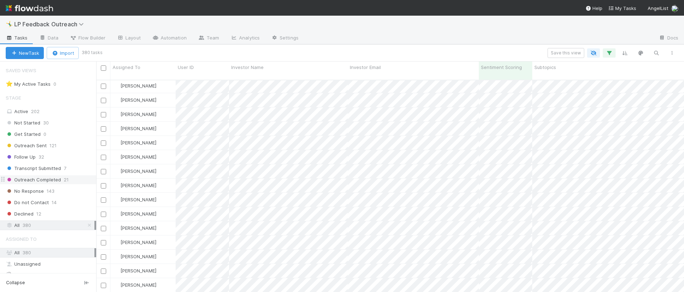
click at [64, 183] on span "21" at bounding box center [66, 180] width 5 height 9
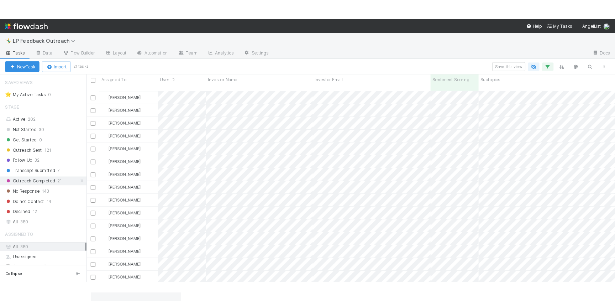
scroll to position [87, 0]
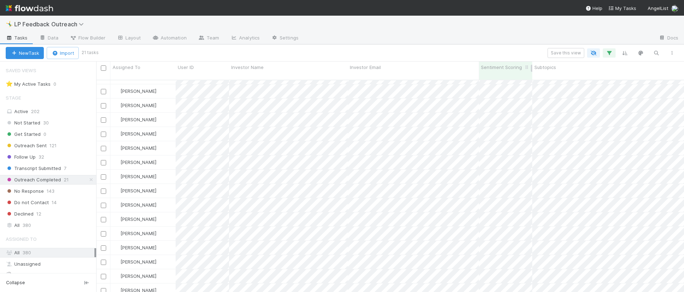
click at [496, 66] on span "Sentiment Scoring" at bounding box center [501, 67] width 41 height 7
click at [496, 65] on div "Sort A → Z Sort Z → A Hide Edit field Delete field" at bounding box center [342, 146] width 684 height 292
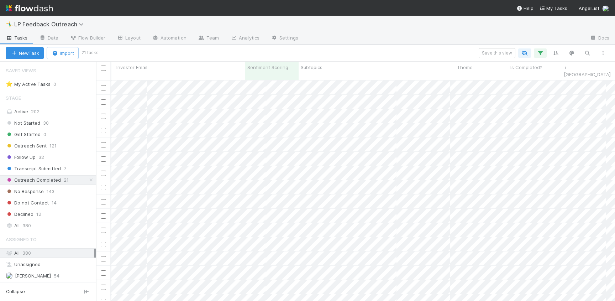
scroll to position [0, 0]
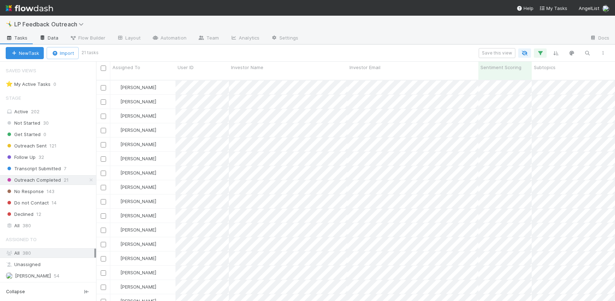
click at [42, 33] on link "Data" at bounding box center [48, 38] width 31 height 11
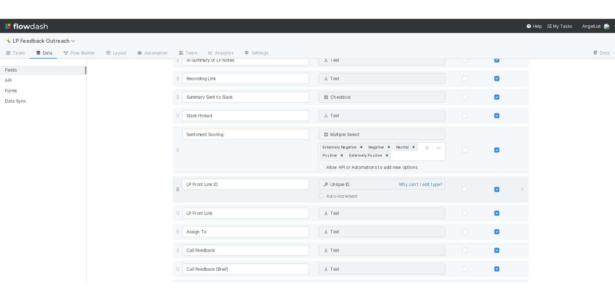
scroll to position [370, 0]
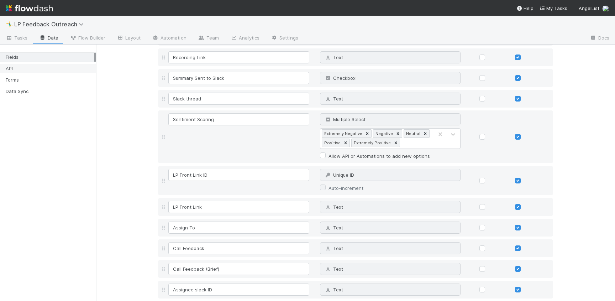
click at [70, 69] on div "API" at bounding box center [50, 68] width 89 height 9
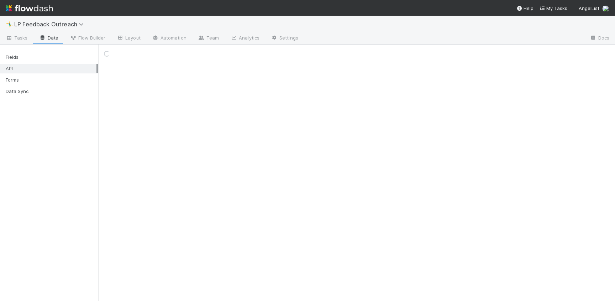
click at [96, 99] on div "Fields API Forms Data Sync" at bounding box center [49, 173] width 98 height 256
click at [84, 106] on div "Fields API Forms Data Sync" at bounding box center [48, 173] width 96 height 256
click at [71, 59] on div "Fields" at bounding box center [50, 57] width 89 height 9
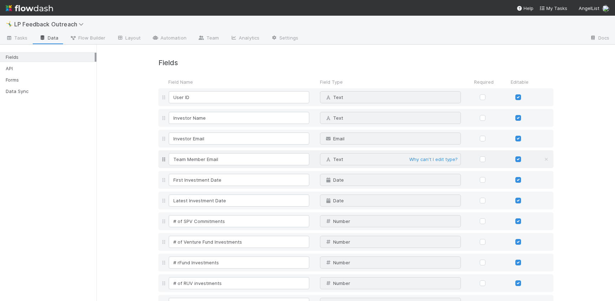
scroll to position [214, 0]
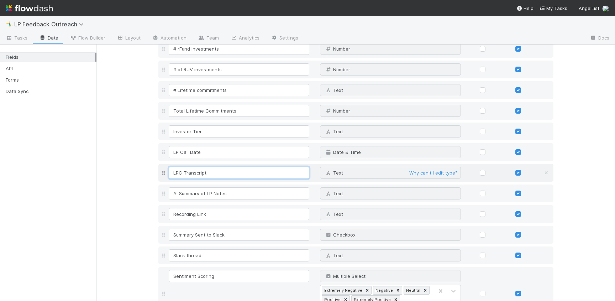
click at [183, 171] on input "LPC Transcript" at bounding box center [239, 173] width 141 height 12
